Goal: Navigation & Orientation: Find specific page/section

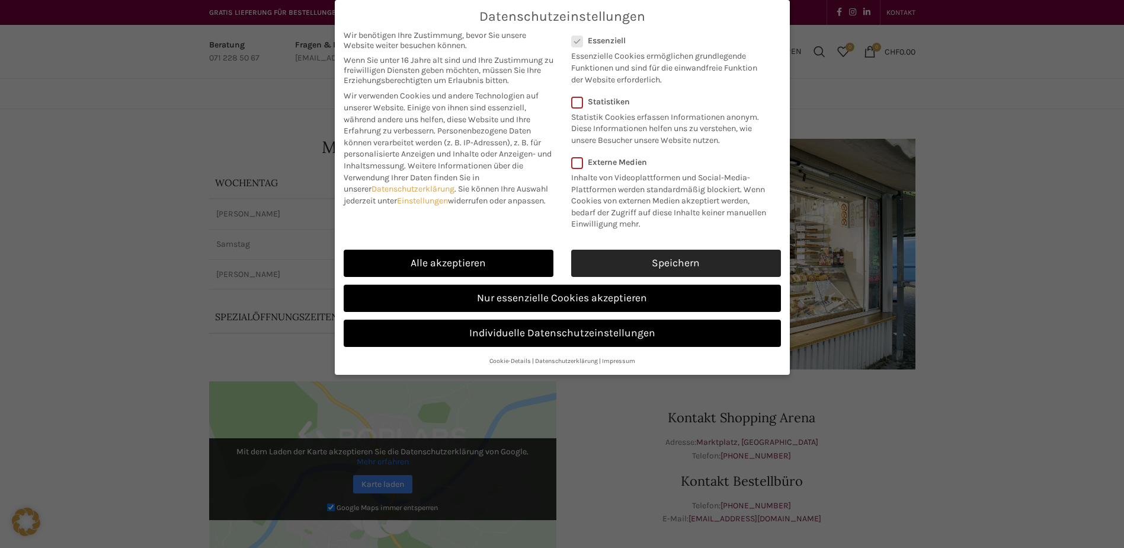
click at [699, 261] on link "Speichern" at bounding box center [676, 263] width 210 height 27
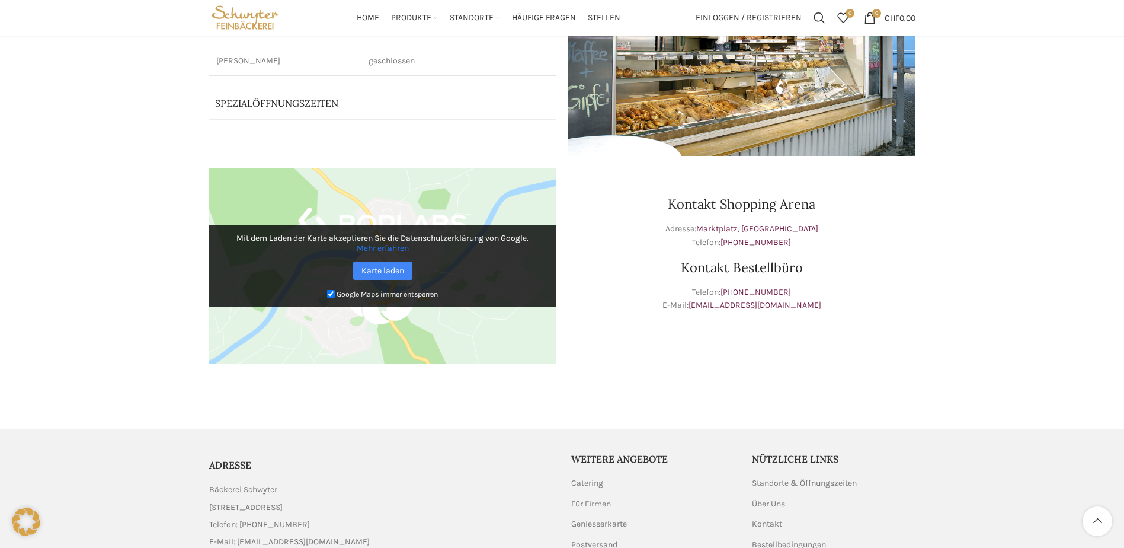
scroll to position [140, 0]
